Goal: Information Seeking & Learning: Learn about a topic

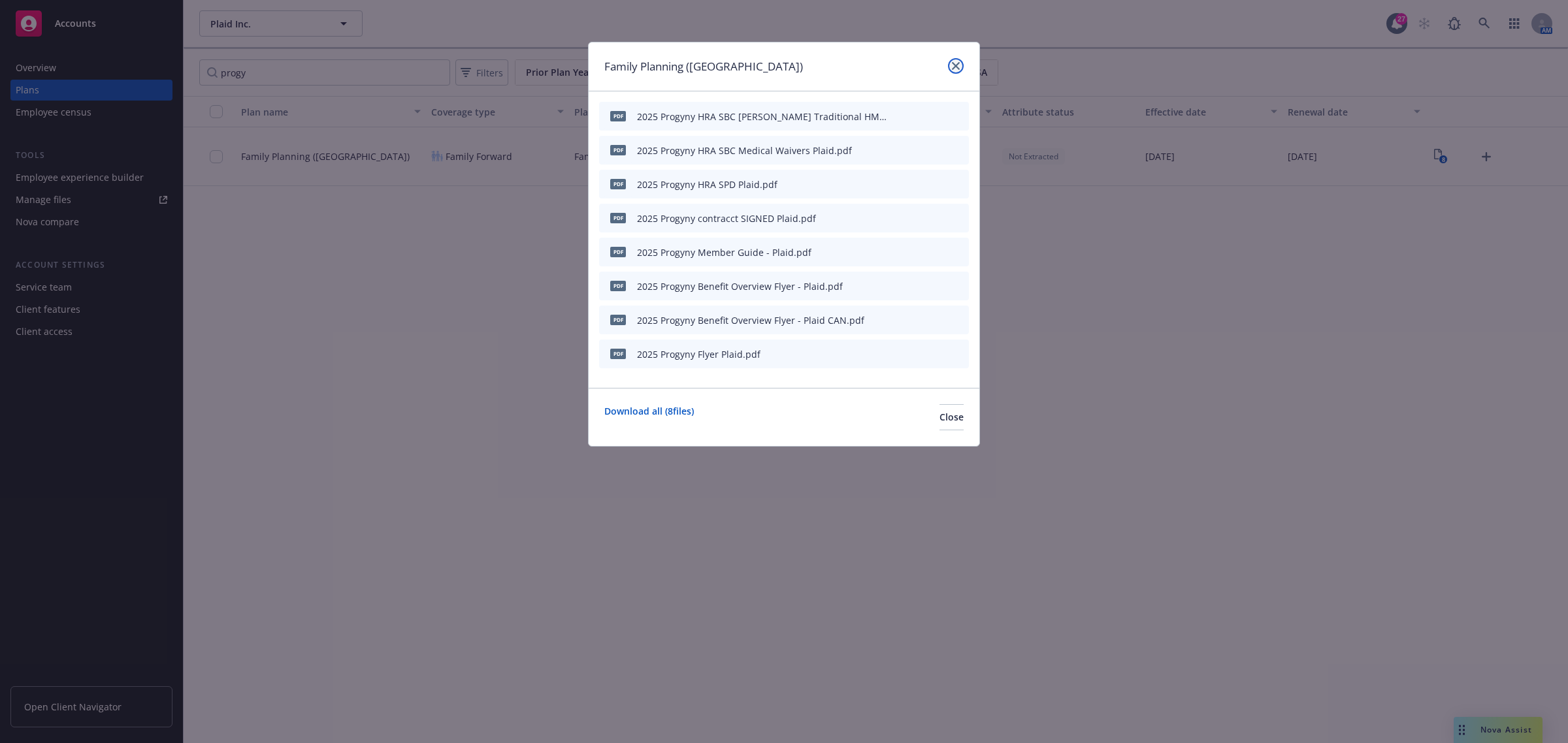
click at [957, 63] on icon "close" at bounding box center [956, 66] width 8 height 8
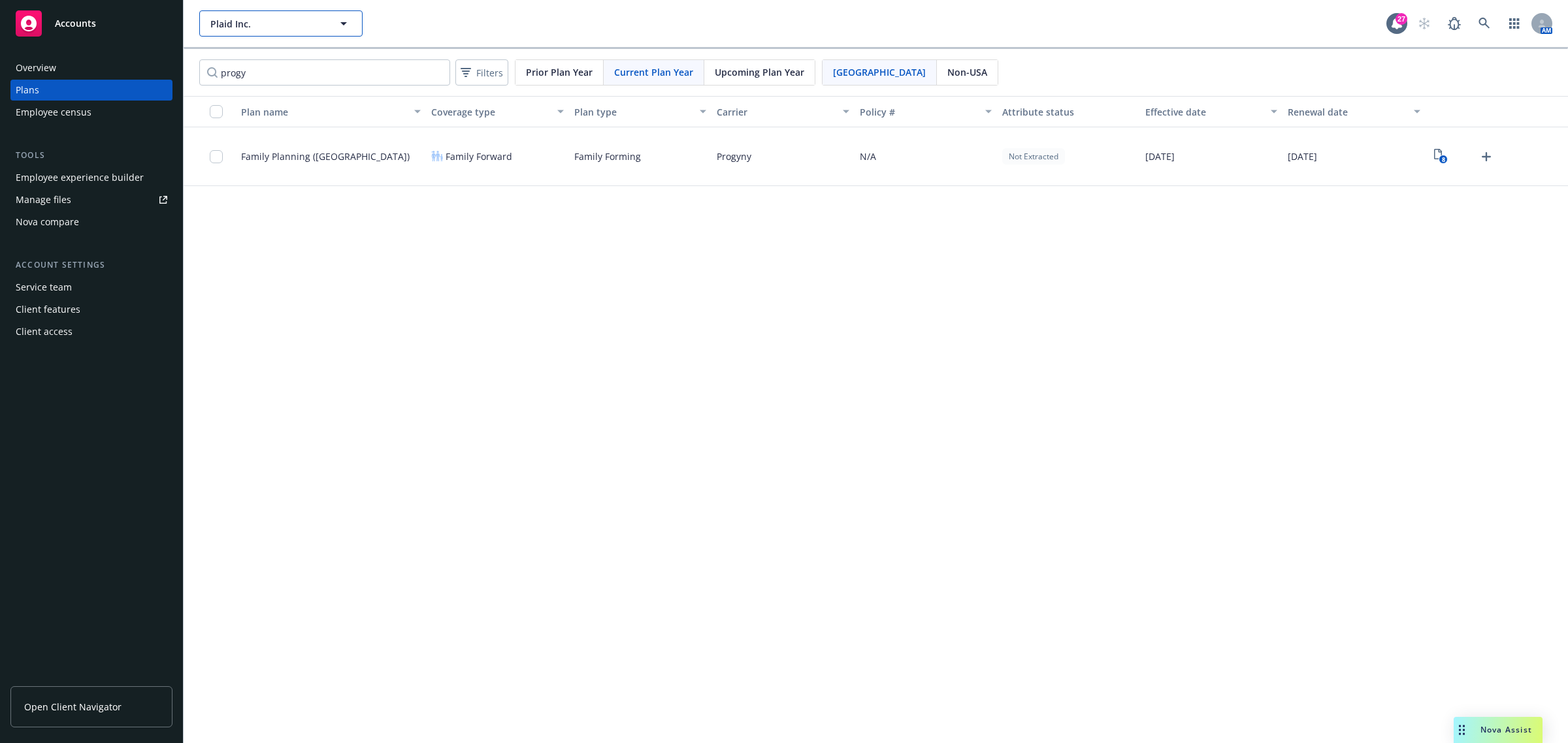
click at [304, 15] on button "Plaid Inc." at bounding box center [280, 23] width 163 height 26
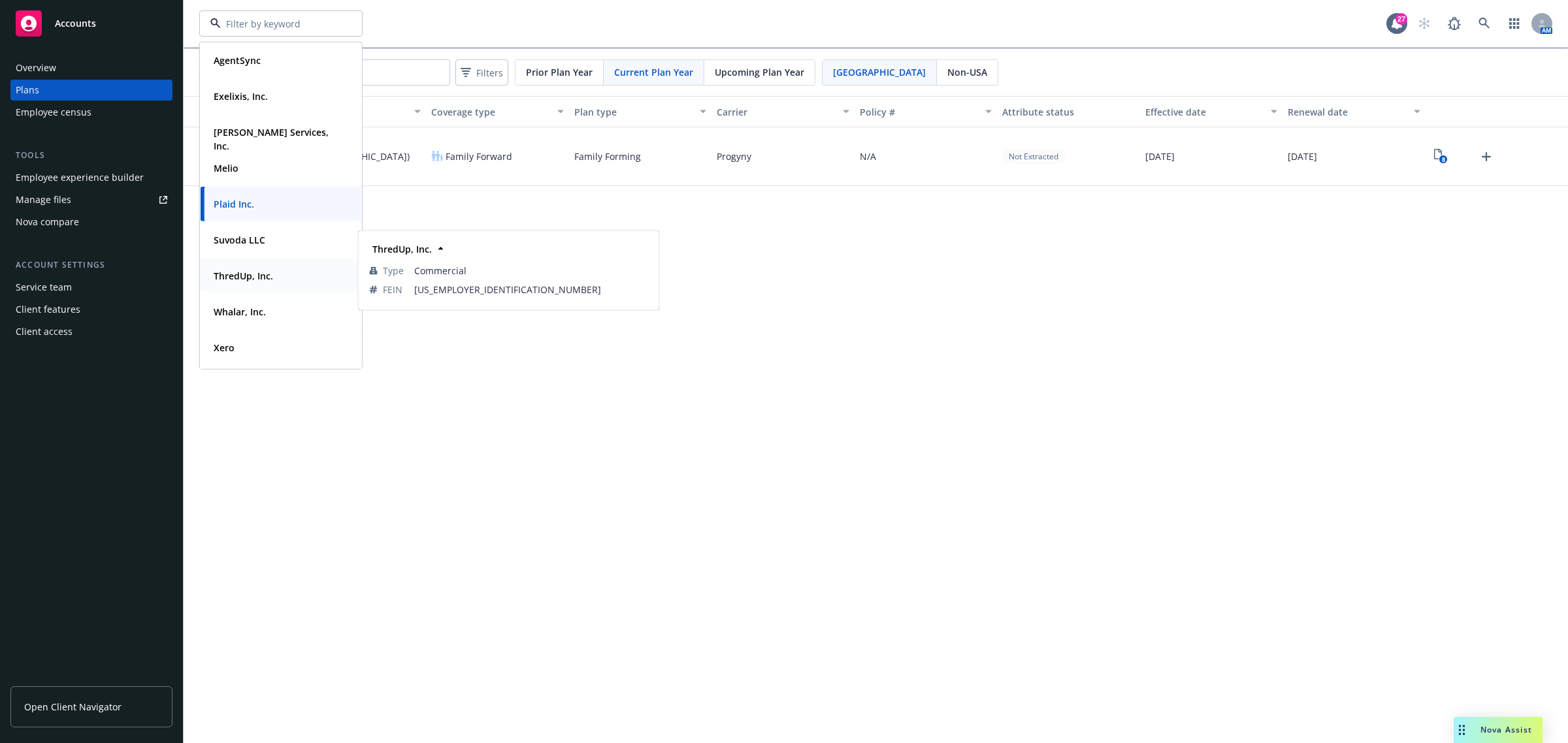
scroll to position [46, 0]
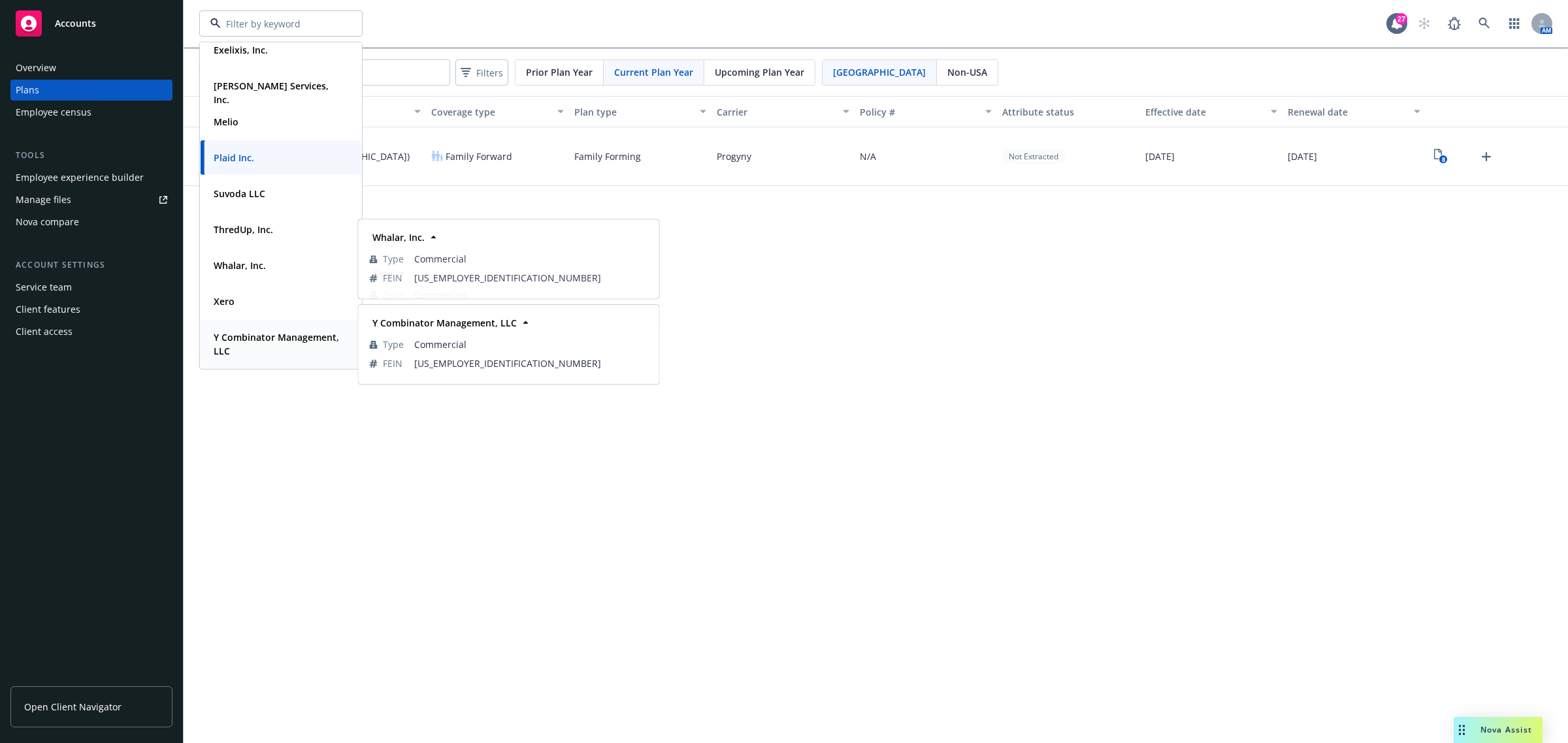
click at [268, 348] on strong "Y Combinator Management, LLC" at bounding box center [277, 343] width 125 height 26
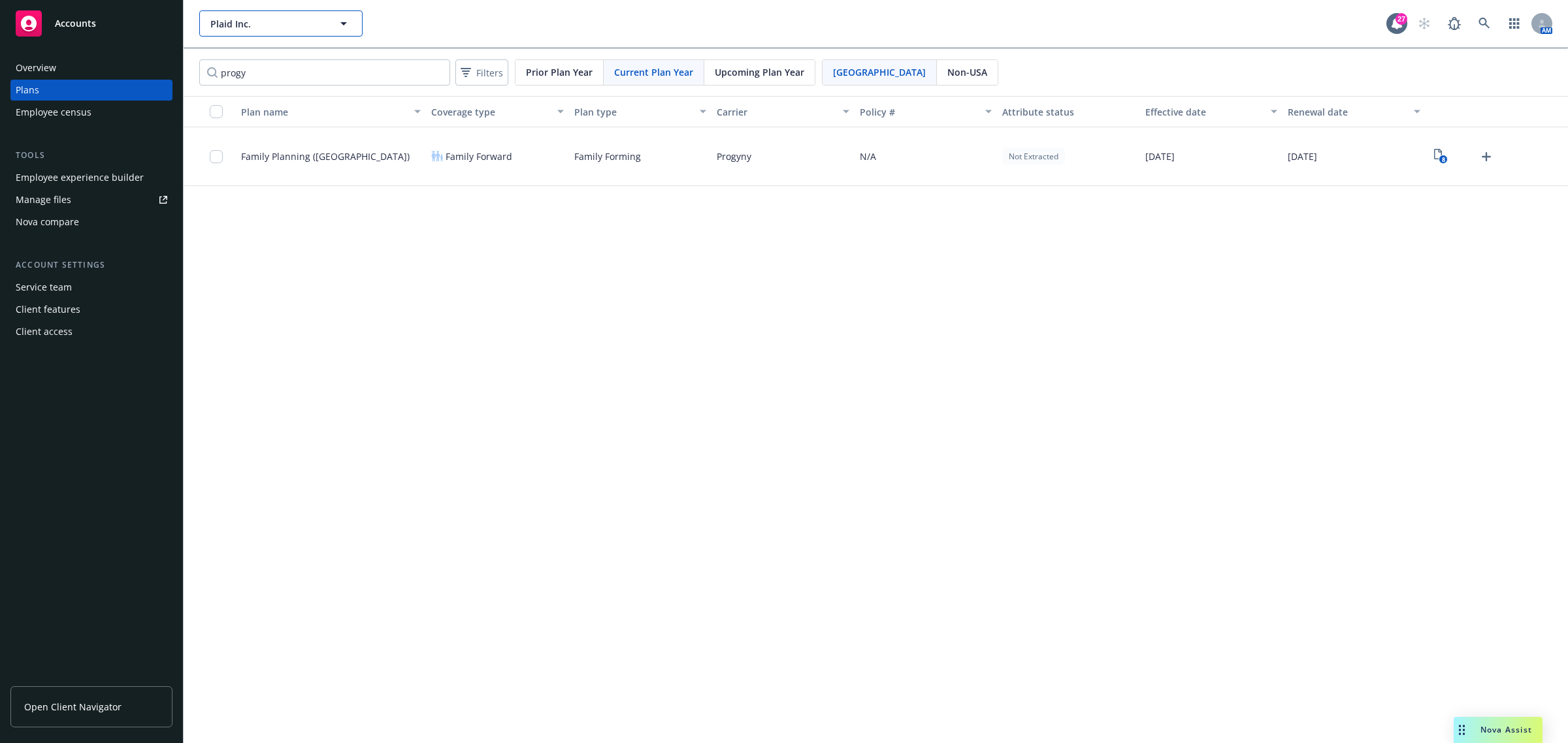
click at [305, 12] on button "Plaid Inc." at bounding box center [280, 23] width 163 height 26
type input "Plaid Inc."
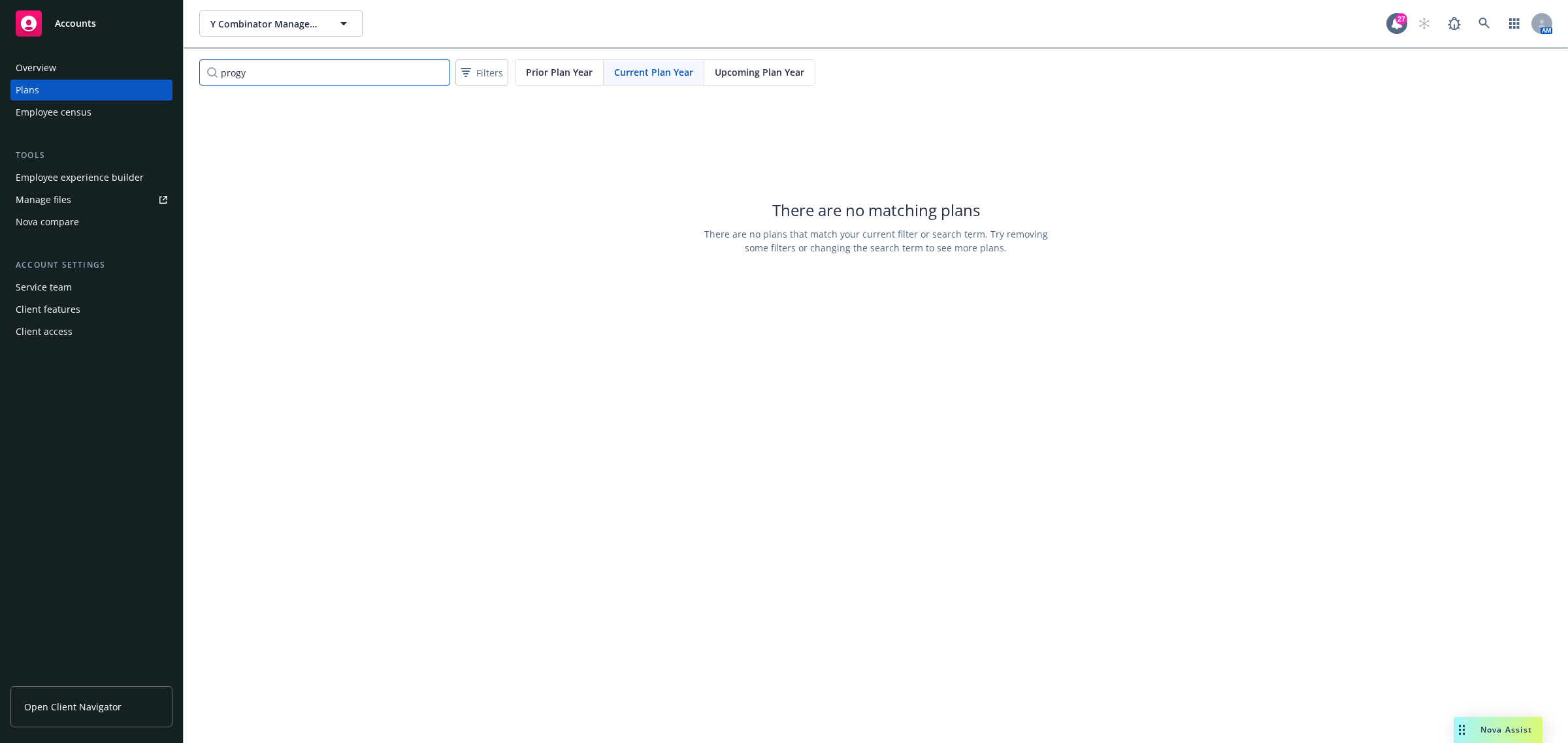
click at [336, 66] on input "progy" at bounding box center [325, 72] width 251 height 26
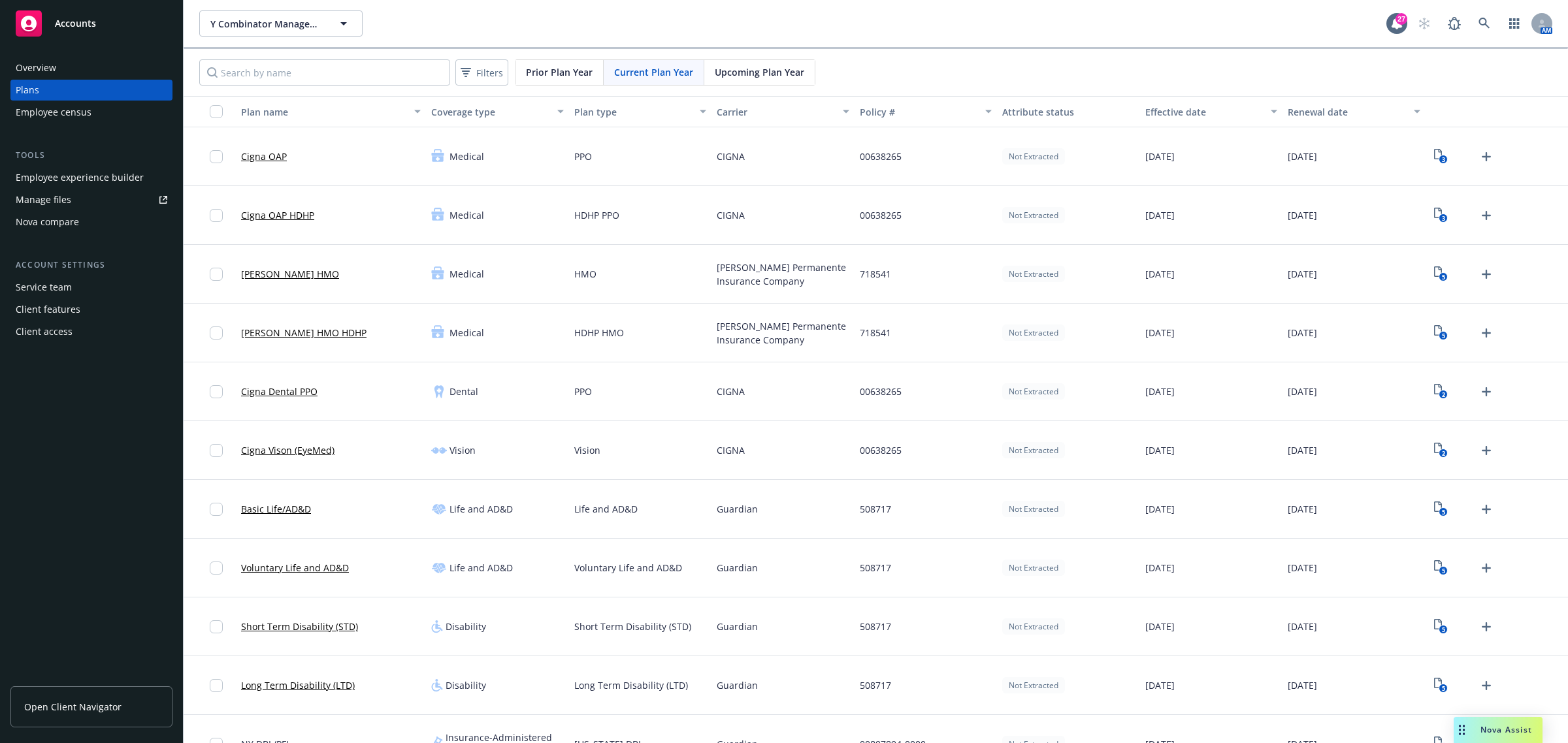
click at [60, 170] on div "Employee experience builder" at bounding box center [80, 178] width 128 height 21
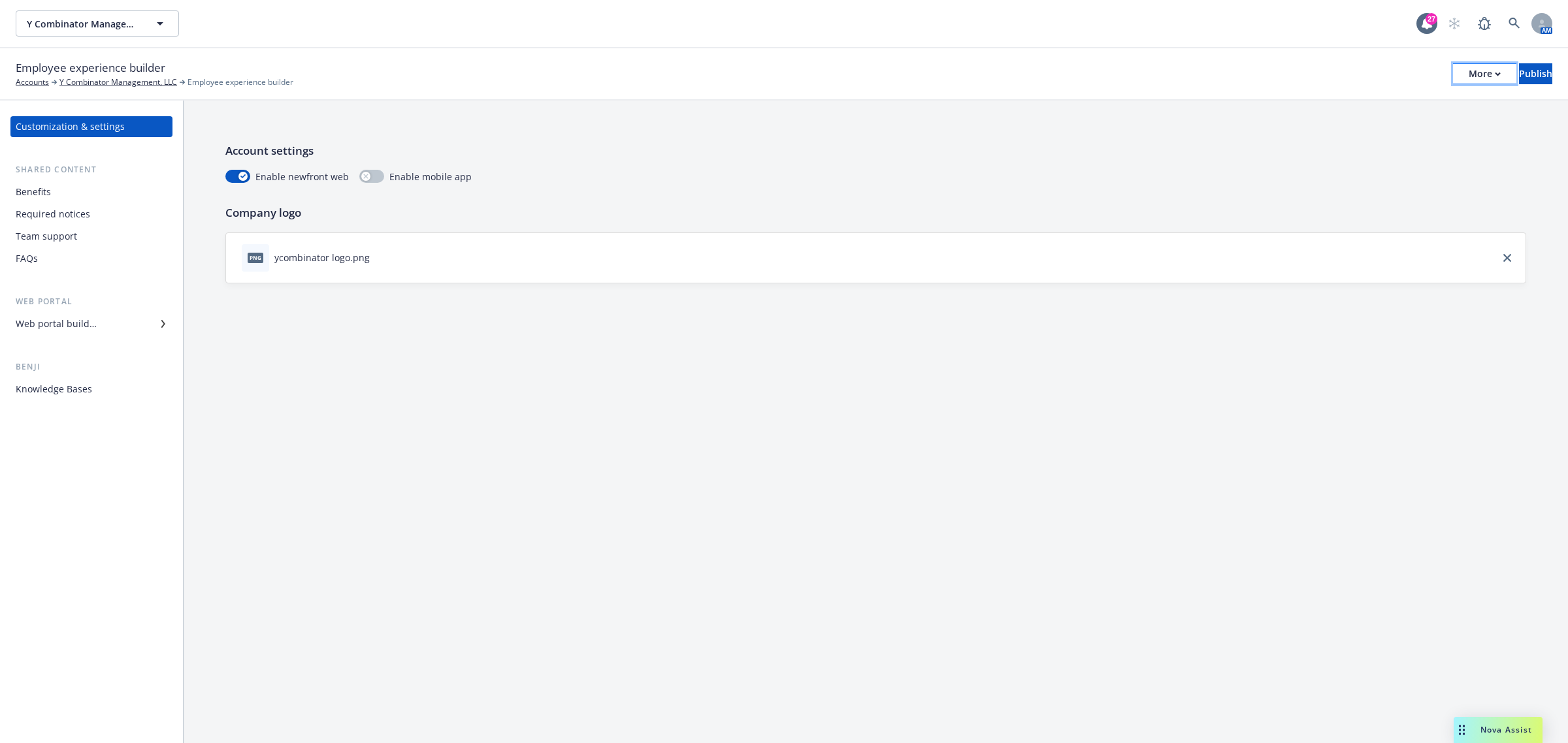
click at [1469, 69] on div "More" at bounding box center [1485, 74] width 32 height 20
click at [1333, 105] on link "Copy preview link" at bounding box center [1377, 102] width 193 height 26
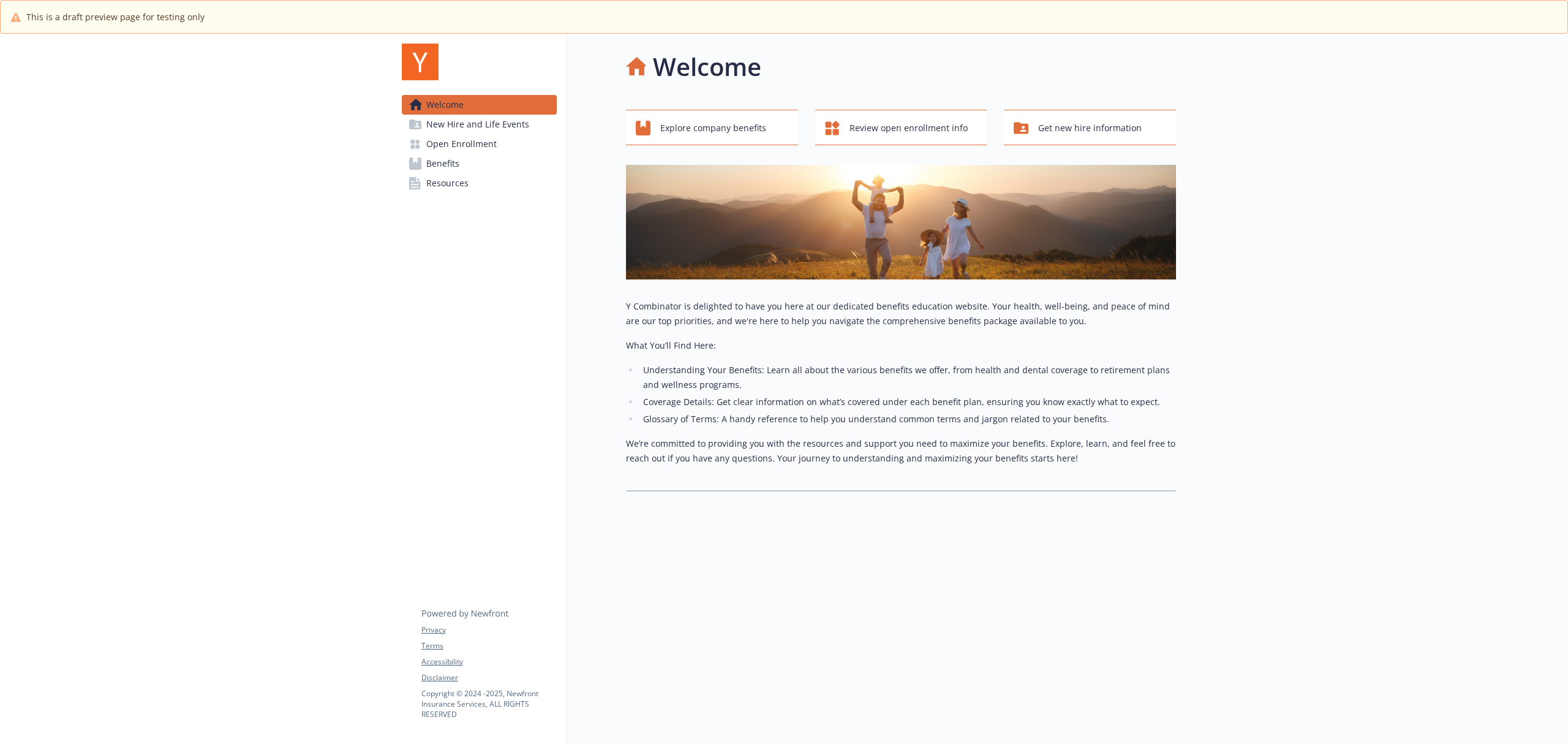
click at [451, 162] on span "Benefits" at bounding box center [443, 163] width 33 height 19
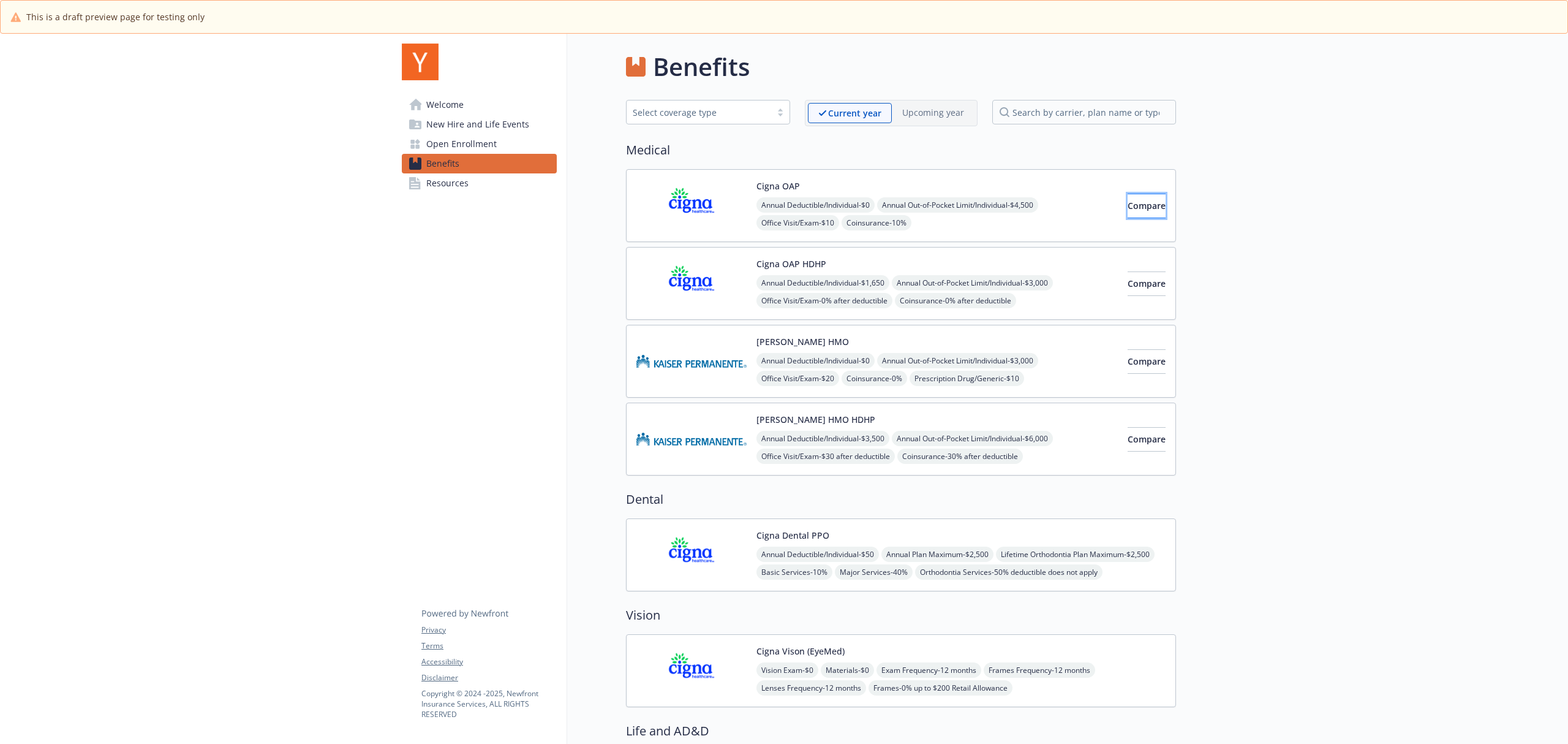
click at [1128, 218] on button "Compare" at bounding box center [1146, 205] width 38 height 24
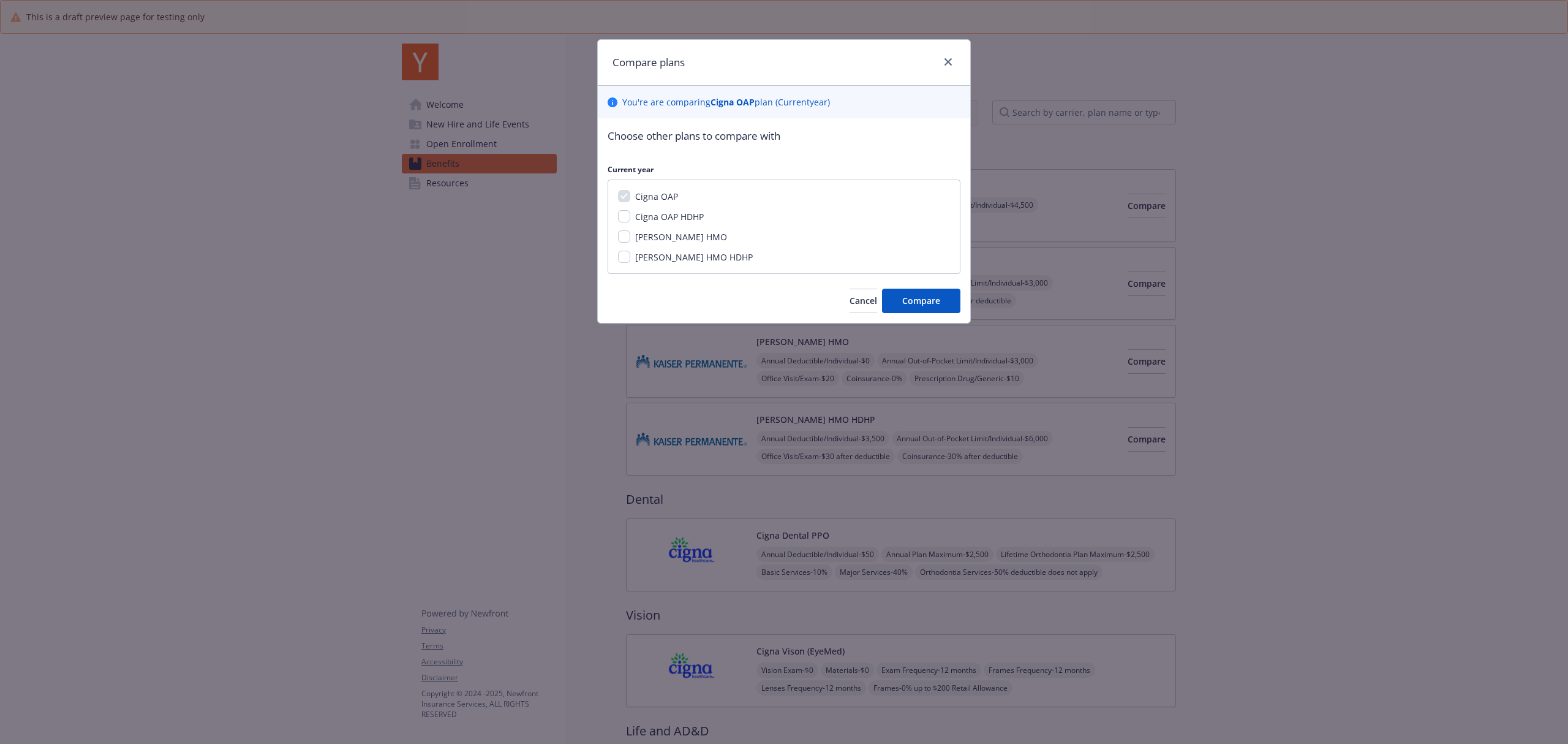
click at [682, 221] on span "Cigna OAP HDHP" at bounding box center [669, 216] width 68 height 12
click at [631, 221] on input "Cigna OAP HDHP" at bounding box center [624, 216] width 12 height 12
checkbox input "true"
click at [902, 299] on span "Compare" at bounding box center [921, 300] width 38 height 12
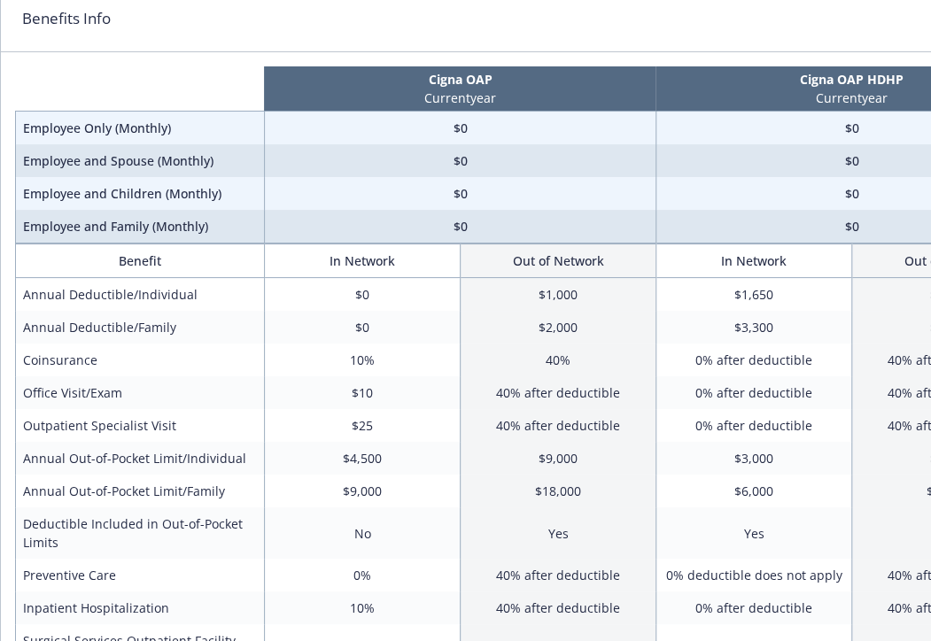
scroll to position [72, 0]
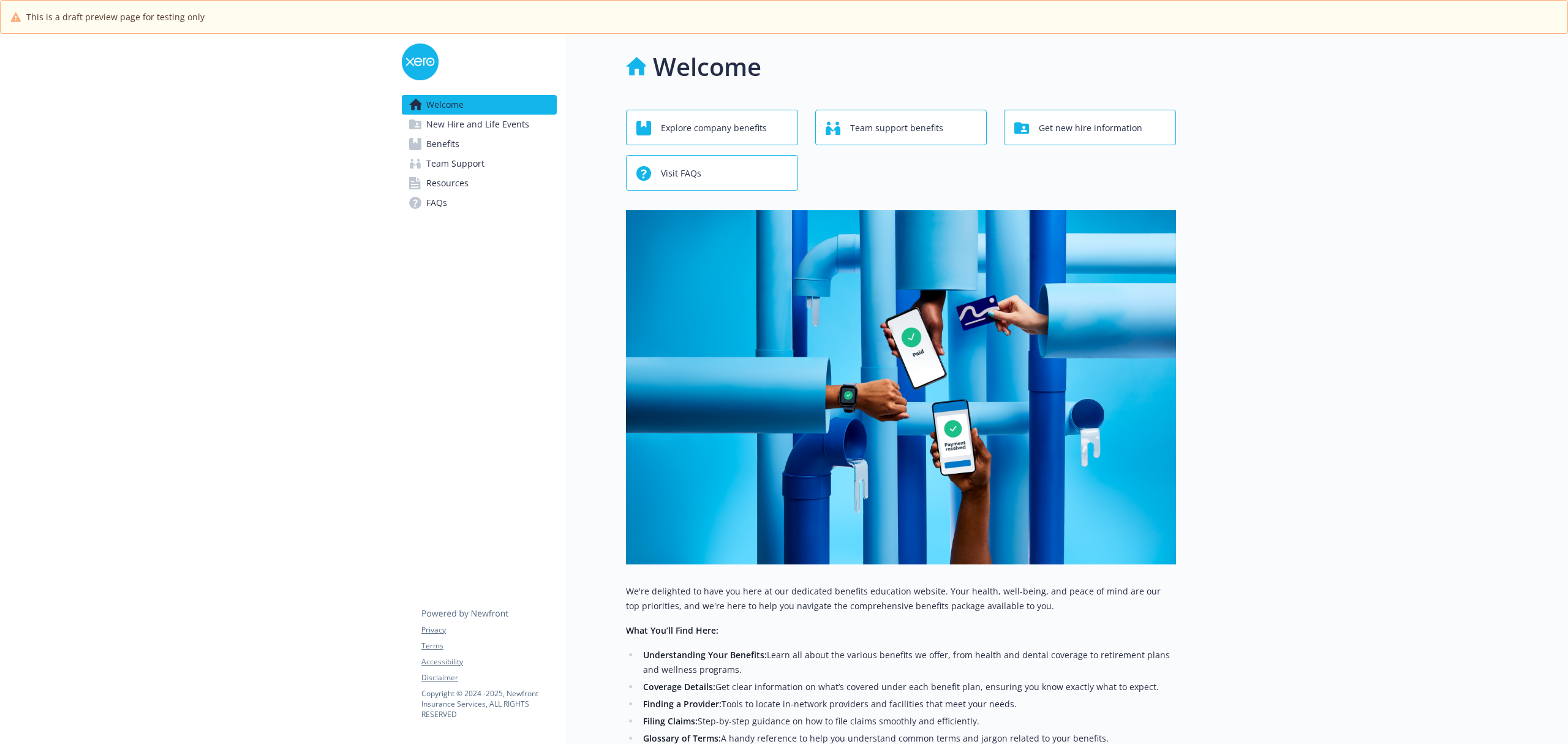
click at [451, 138] on span "Benefits" at bounding box center [443, 144] width 33 height 19
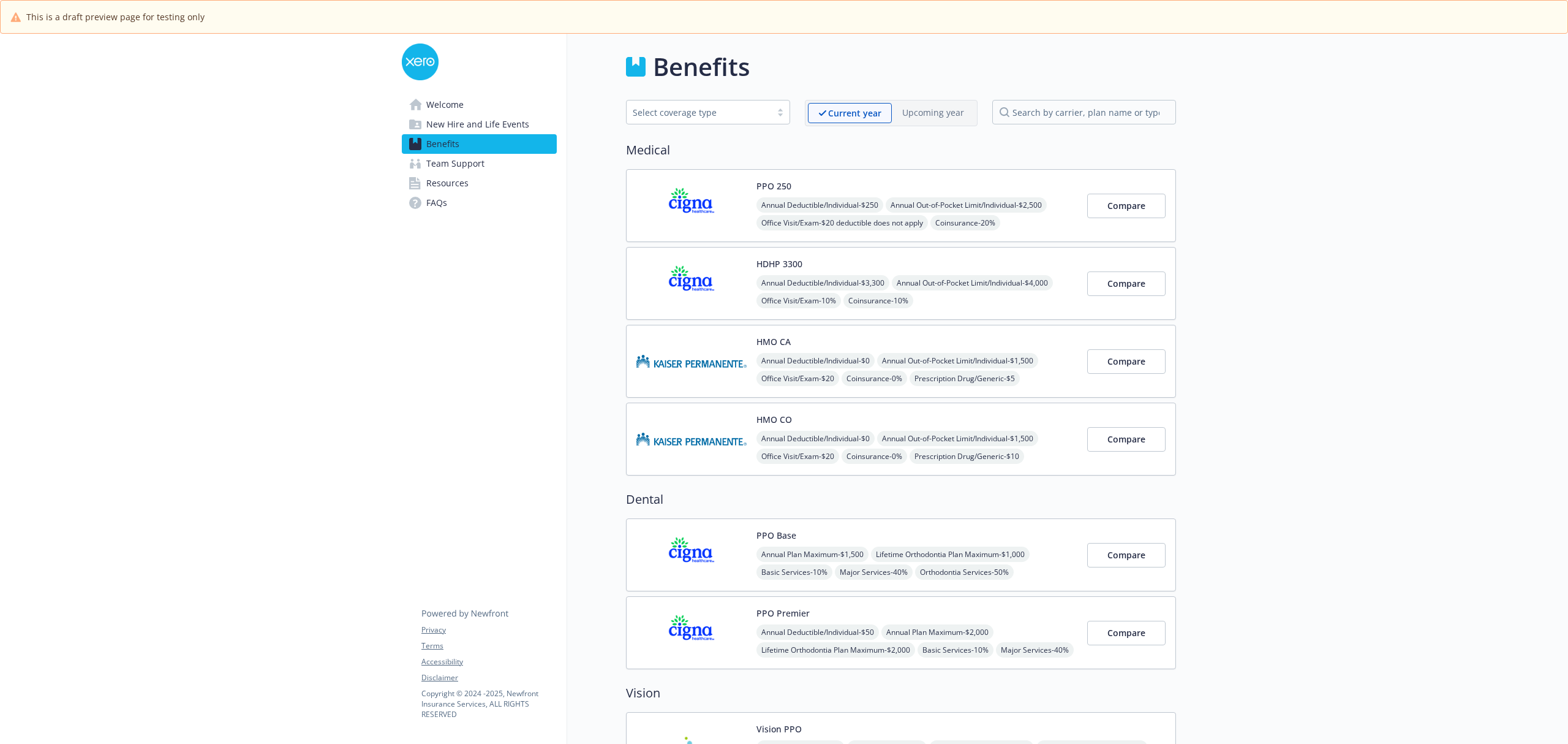
click at [895, 212] on span "Annual Out-of-Pocket Limit/Individual - $2,500" at bounding box center [966, 205] width 161 height 15
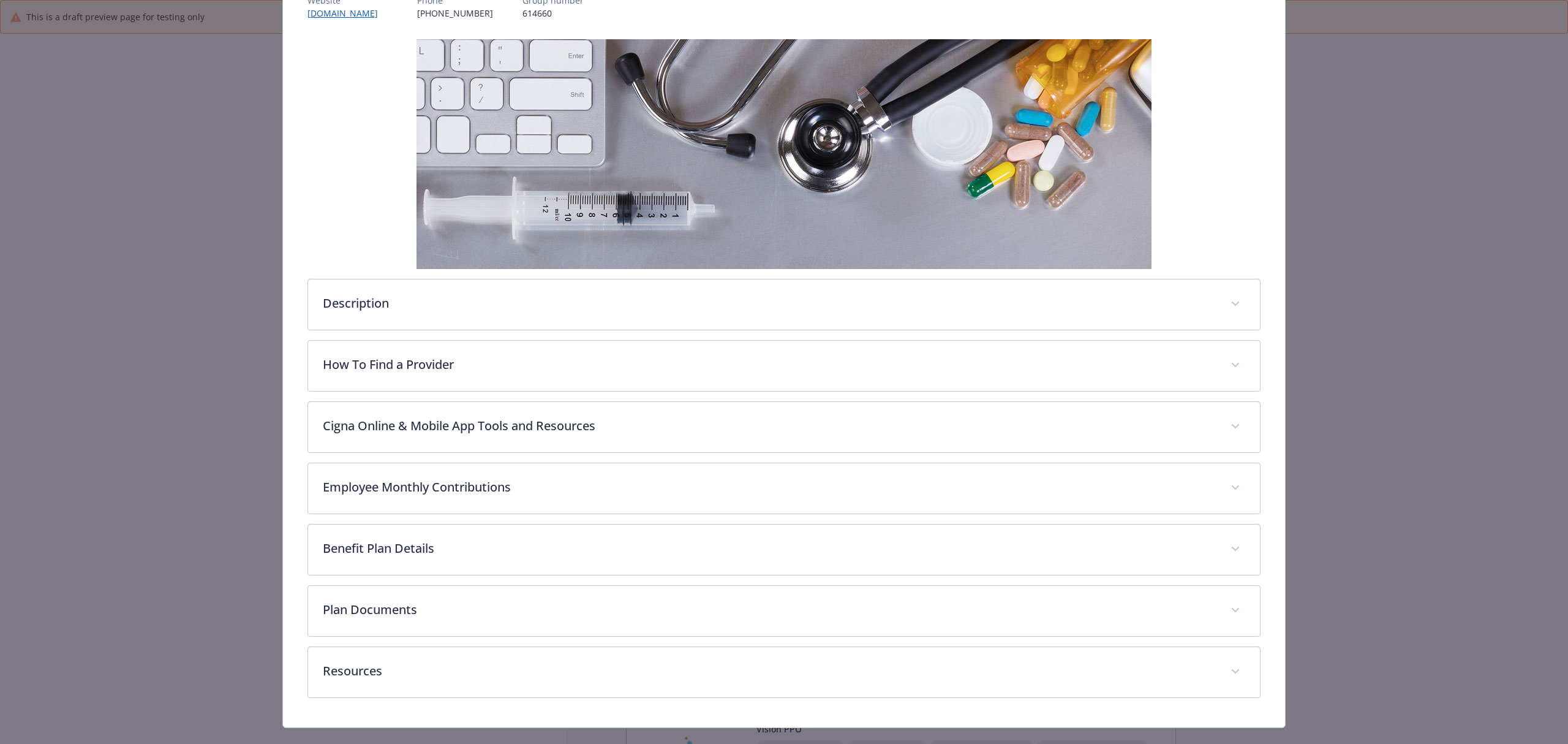
scroll to position [194, 0]
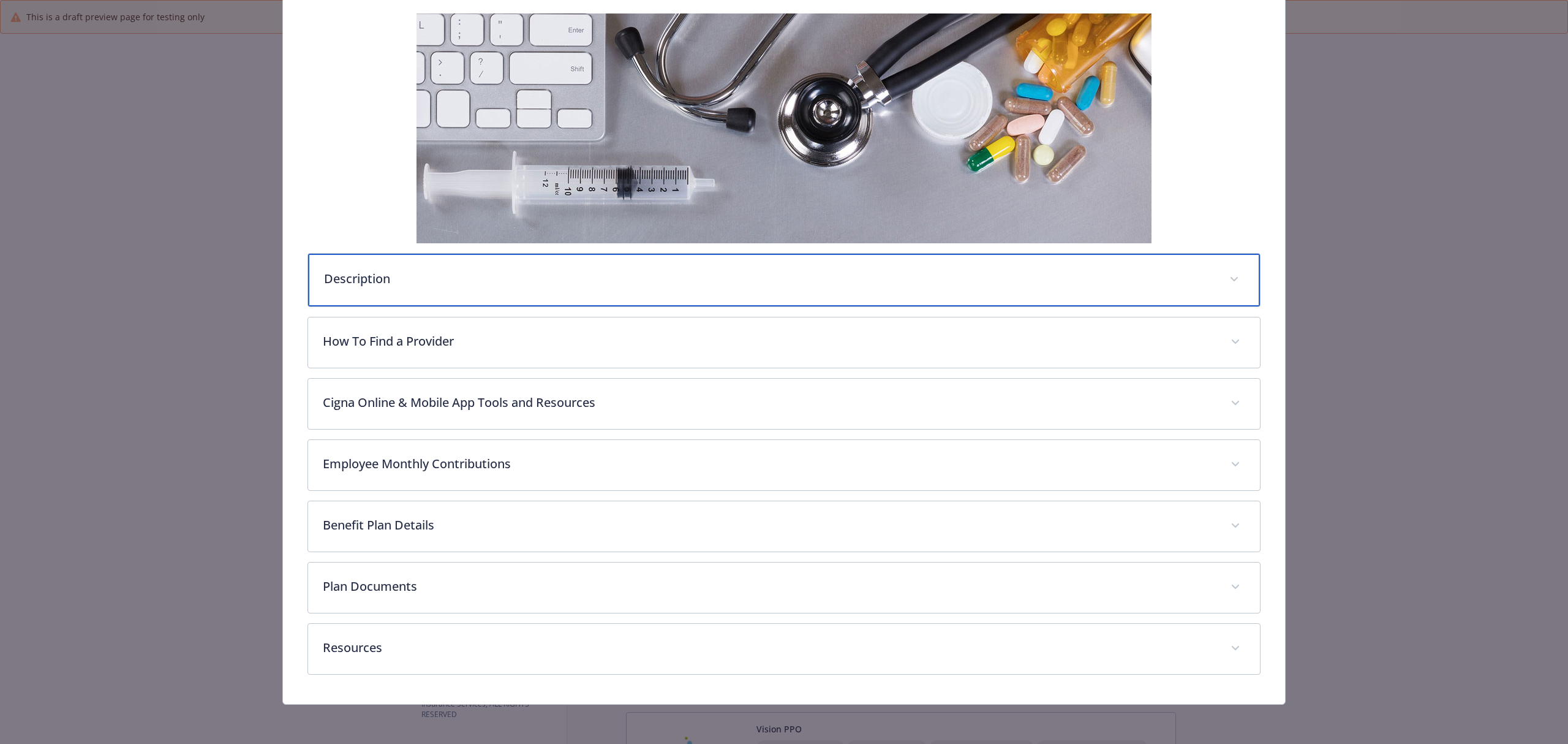
click at [458, 289] on div "Description" at bounding box center [784, 280] width 952 height 53
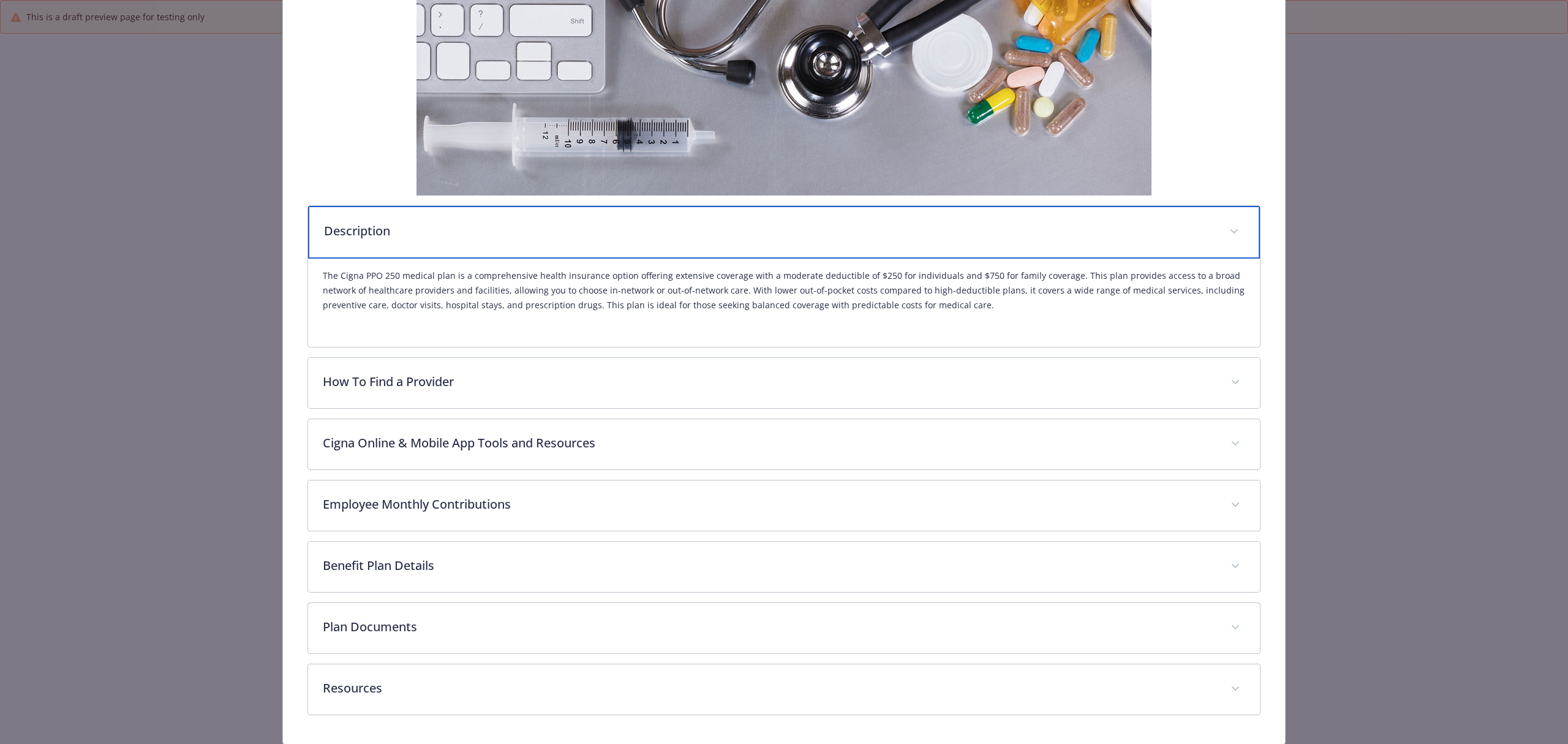
scroll to position [283, 0]
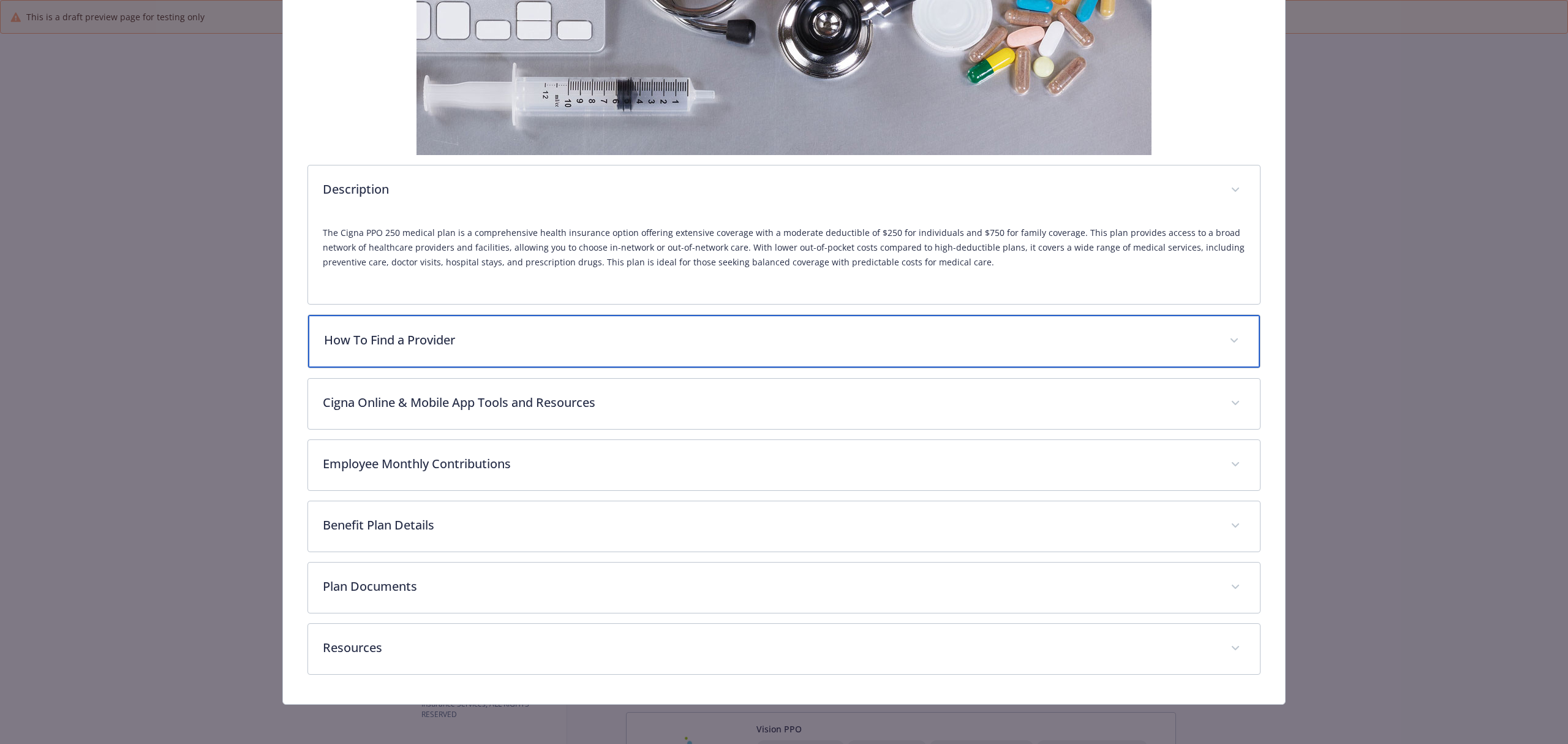
click at [496, 351] on div "How To Find a Provider" at bounding box center [784, 341] width 952 height 53
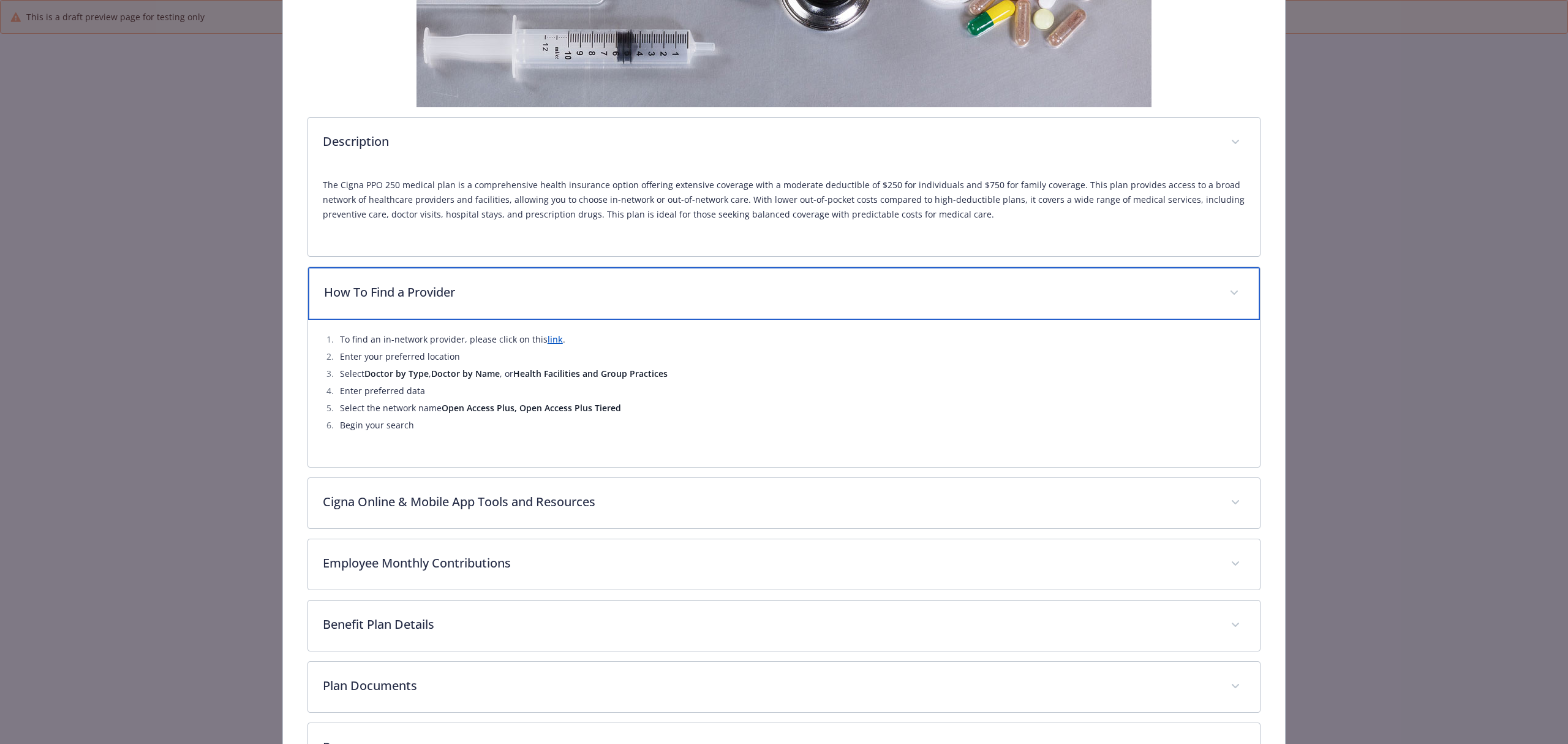
scroll to position [430, 0]
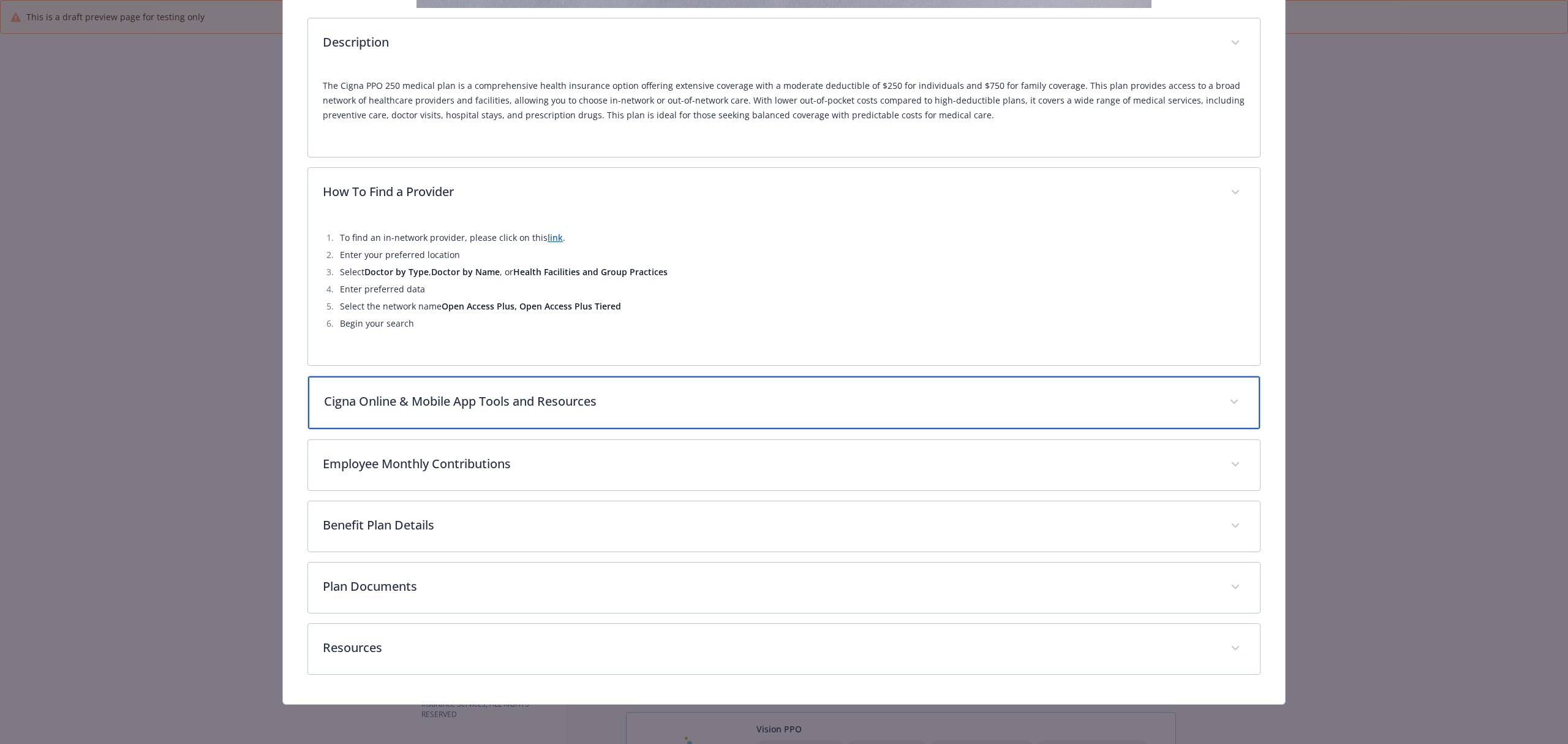
click at [537, 410] on div "Cigna Online & Mobile App Tools and Resources" at bounding box center [784, 402] width 952 height 53
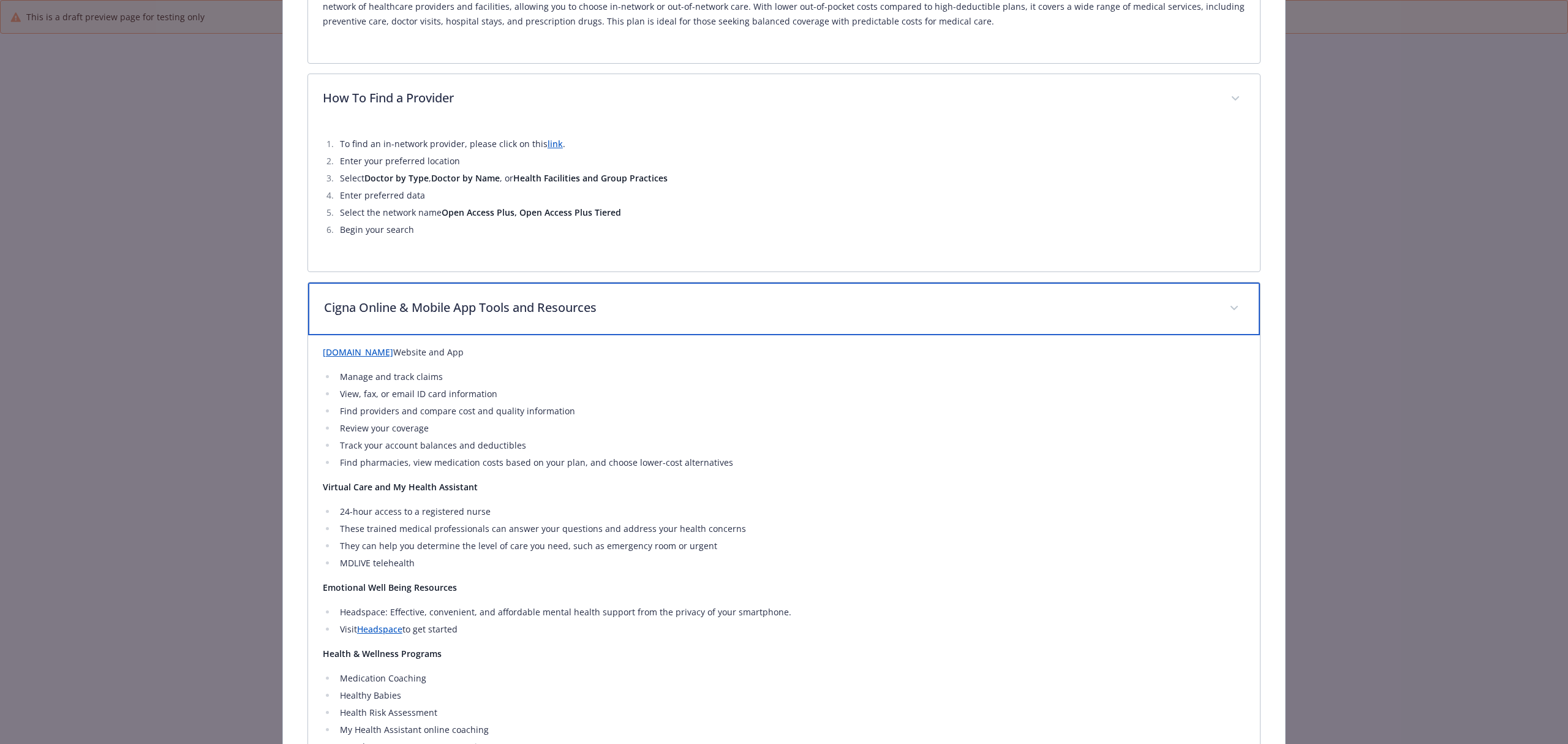
scroll to position [675, 0]
